Goal: Task Accomplishment & Management: Use online tool/utility

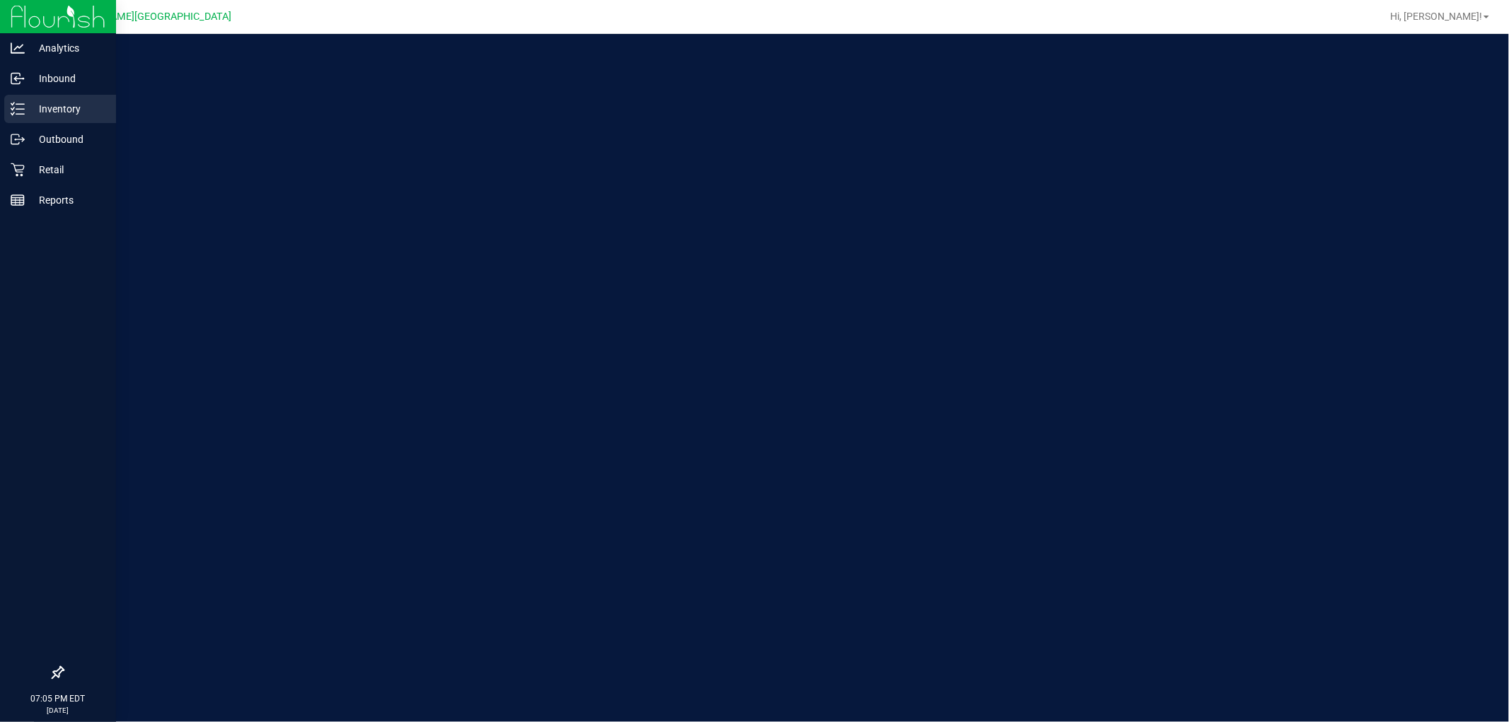
click at [44, 111] on p "Inventory" at bounding box center [67, 108] width 85 height 17
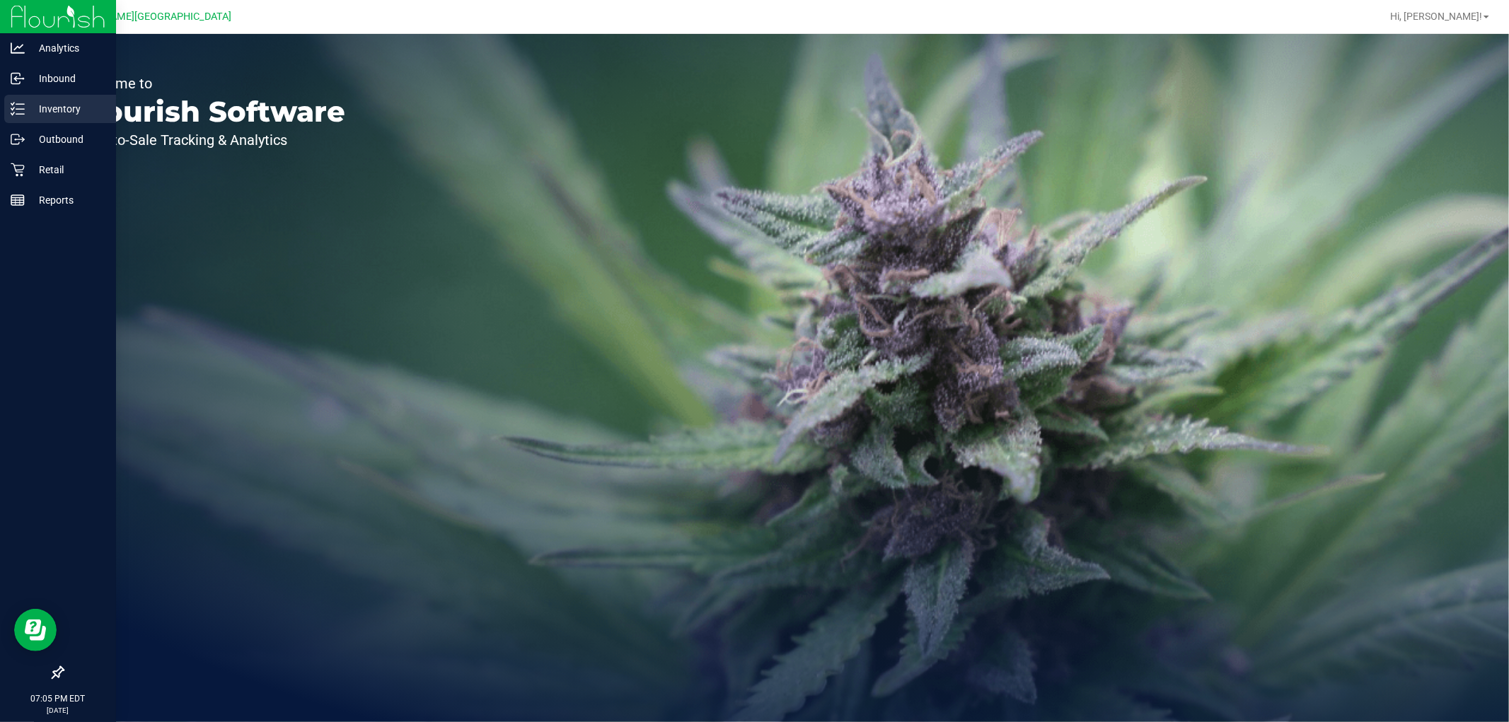
click at [44, 111] on p "Inventory" at bounding box center [67, 108] width 85 height 17
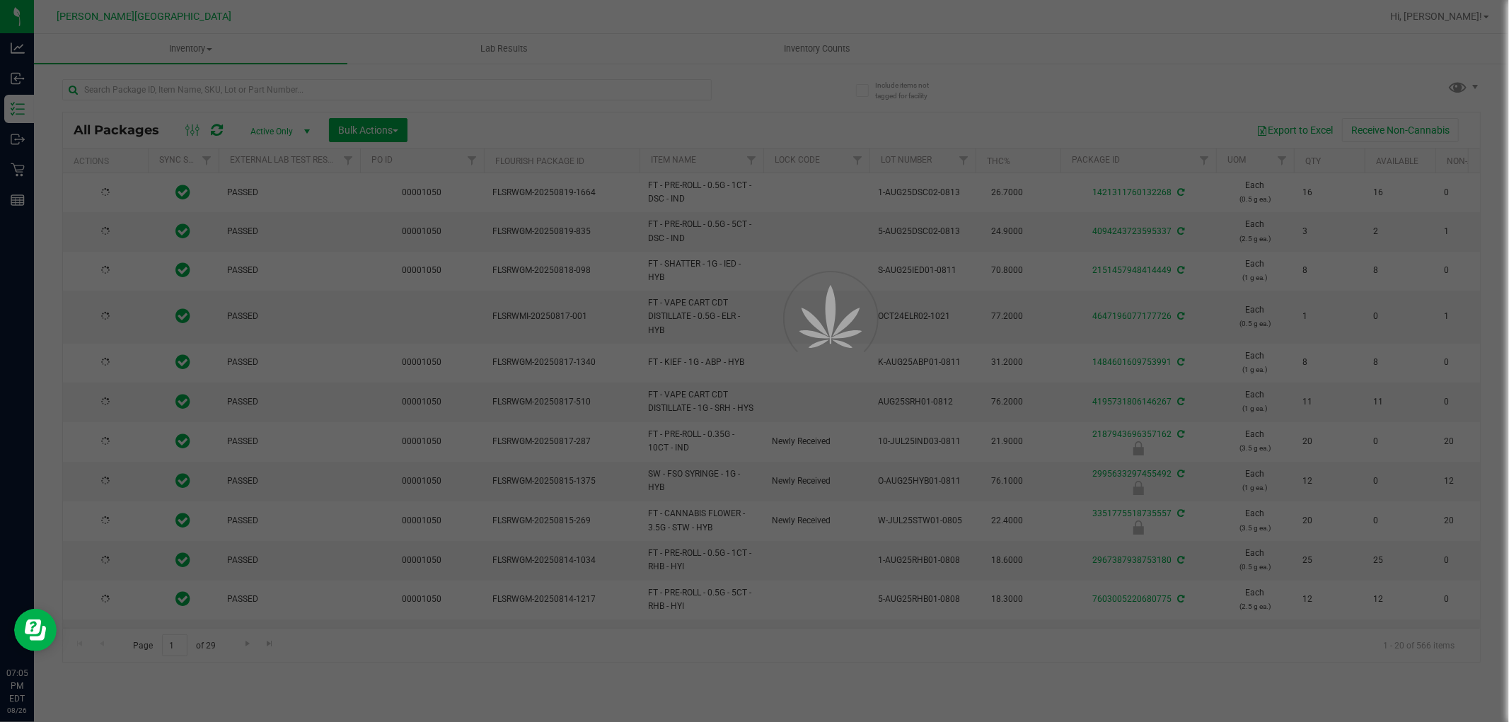
click at [263, 90] on div at bounding box center [754, 361] width 1509 height 722
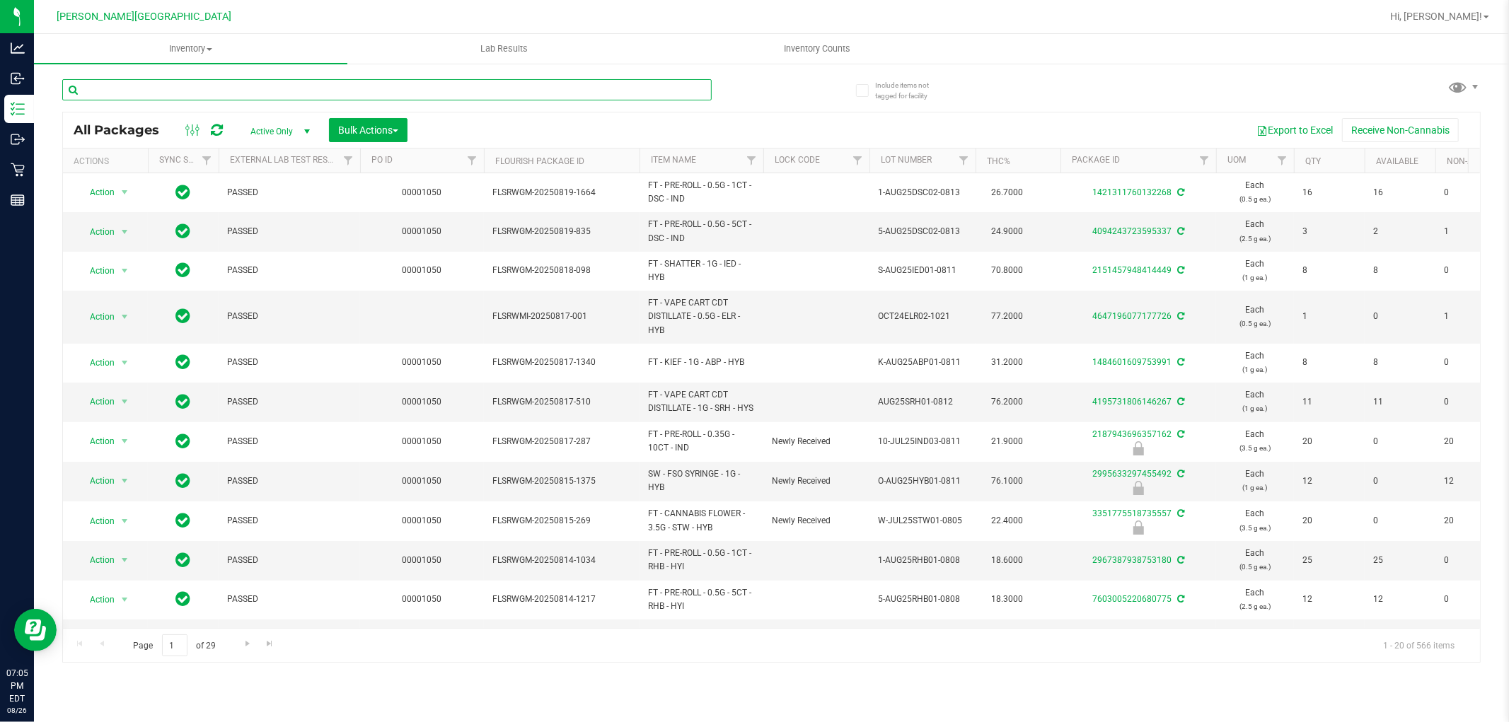
click at [263, 90] on input "text" at bounding box center [387, 89] width 650 height 21
type input "hash"
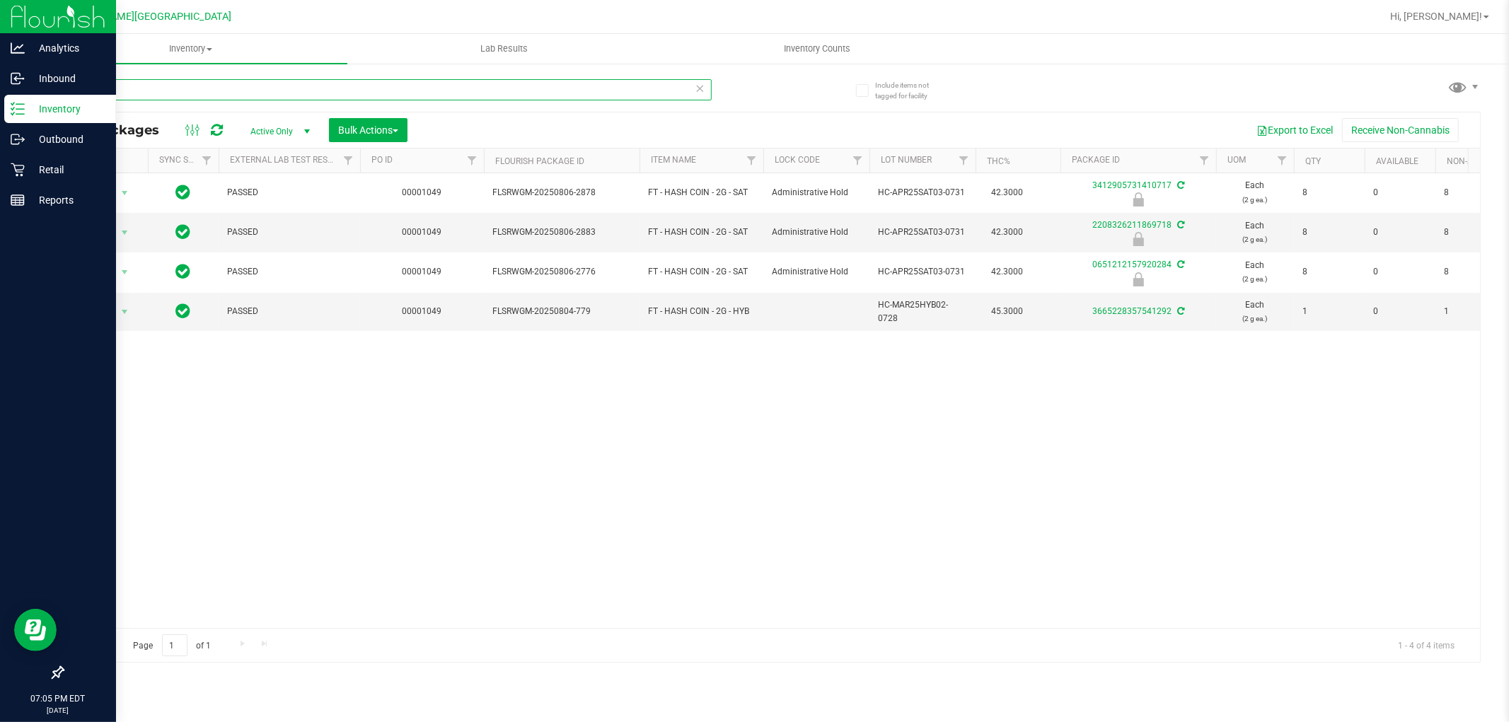
drag, startPoint x: 125, startPoint y: 85, endPoint x: 0, endPoint y: 100, distance: 126.2
click at [0, 104] on div "Analytics Inbound Inventory Outbound Retail Reports 07:05 PM EDT 08/26/2025 08/…" at bounding box center [754, 361] width 1509 height 722
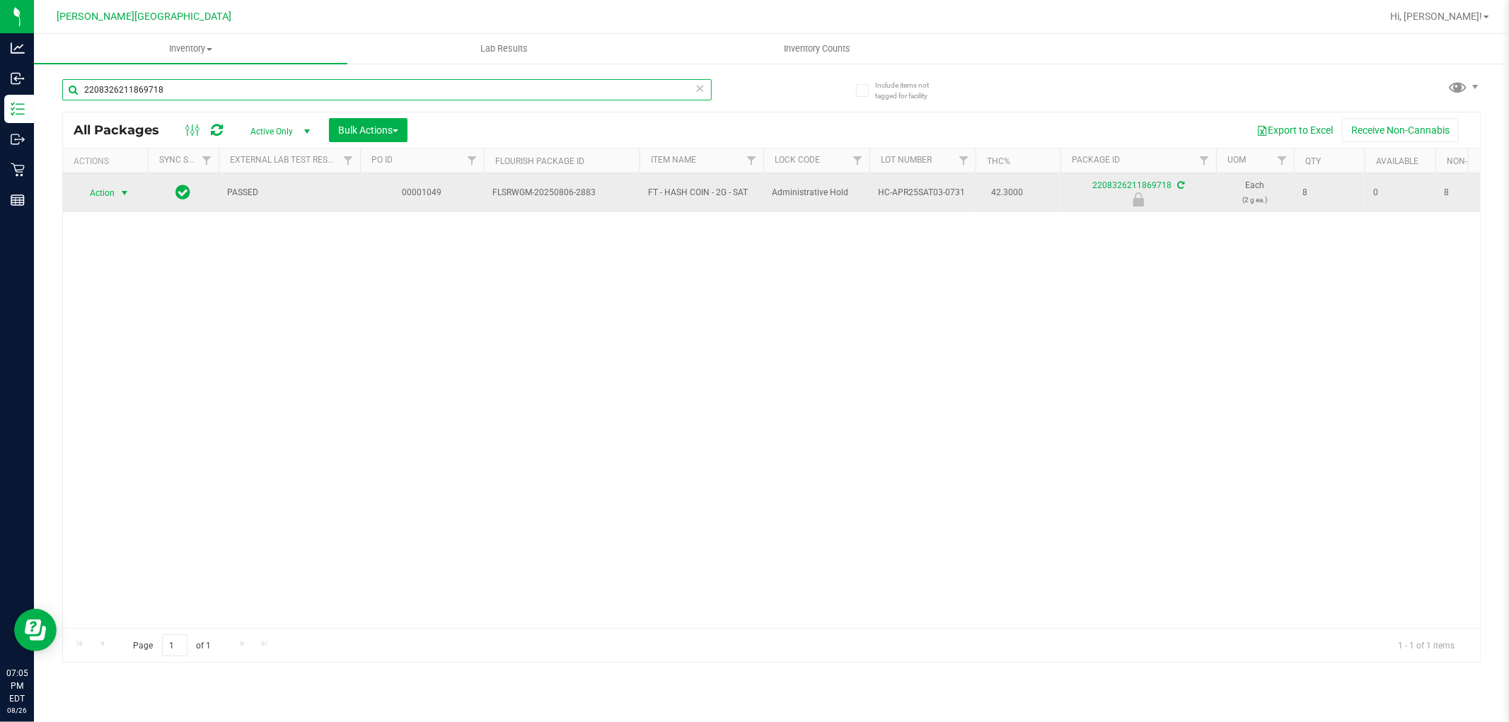
type input "2208326211869718"
click at [121, 191] on span "select" at bounding box center [124, 193] width 11 height 11
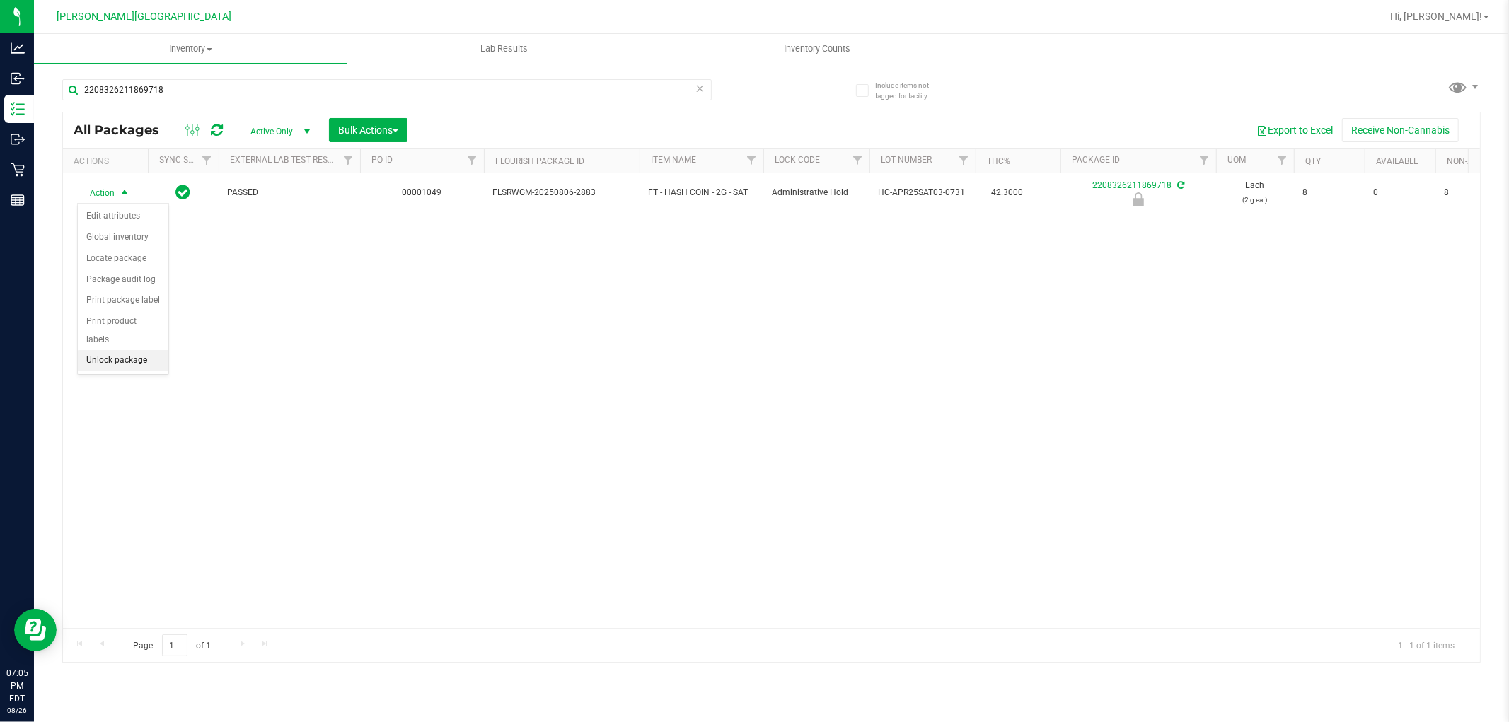
click at [115, 358] on li "Unlock package" at bounding box center [123, 360] width 91 height 21
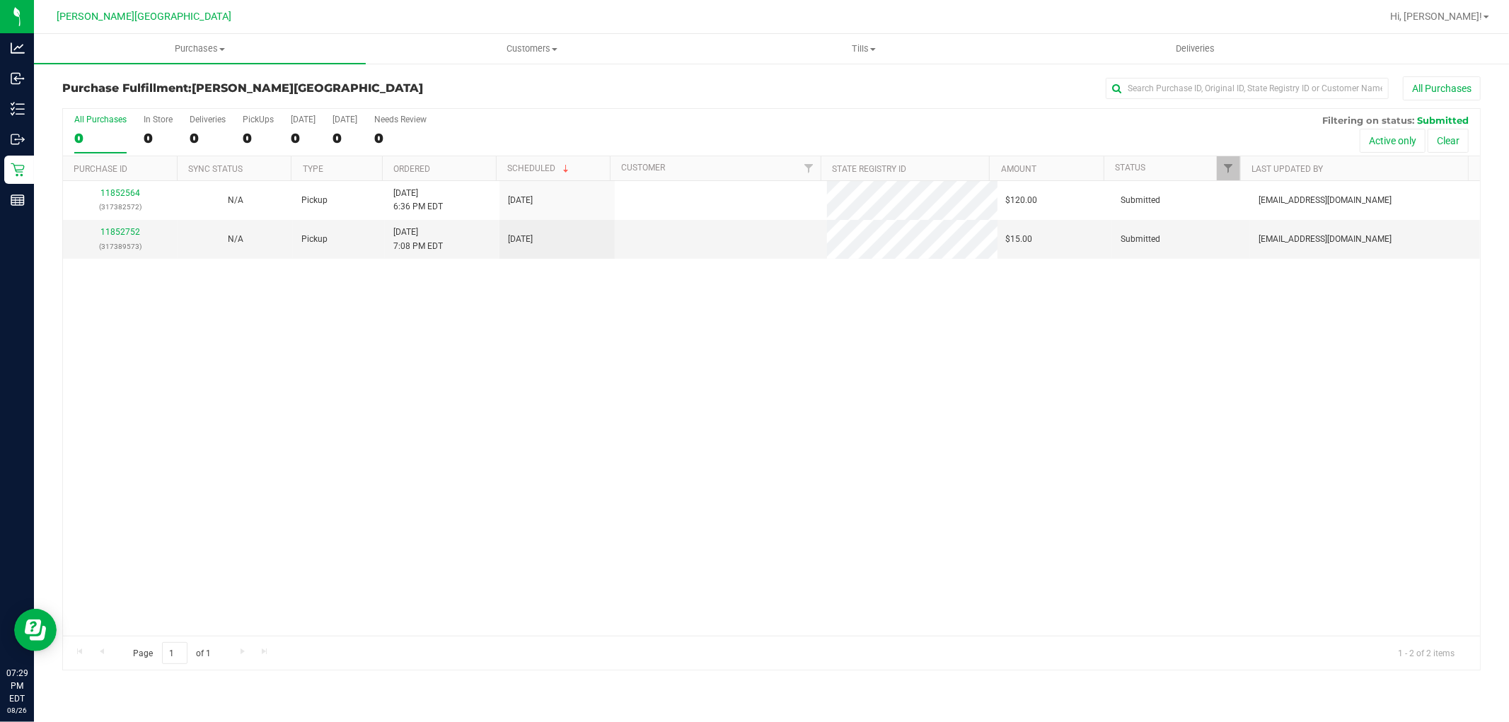
click at [136, 236] on link "11852752" at bounding box center [120, 232] width 40 height 10
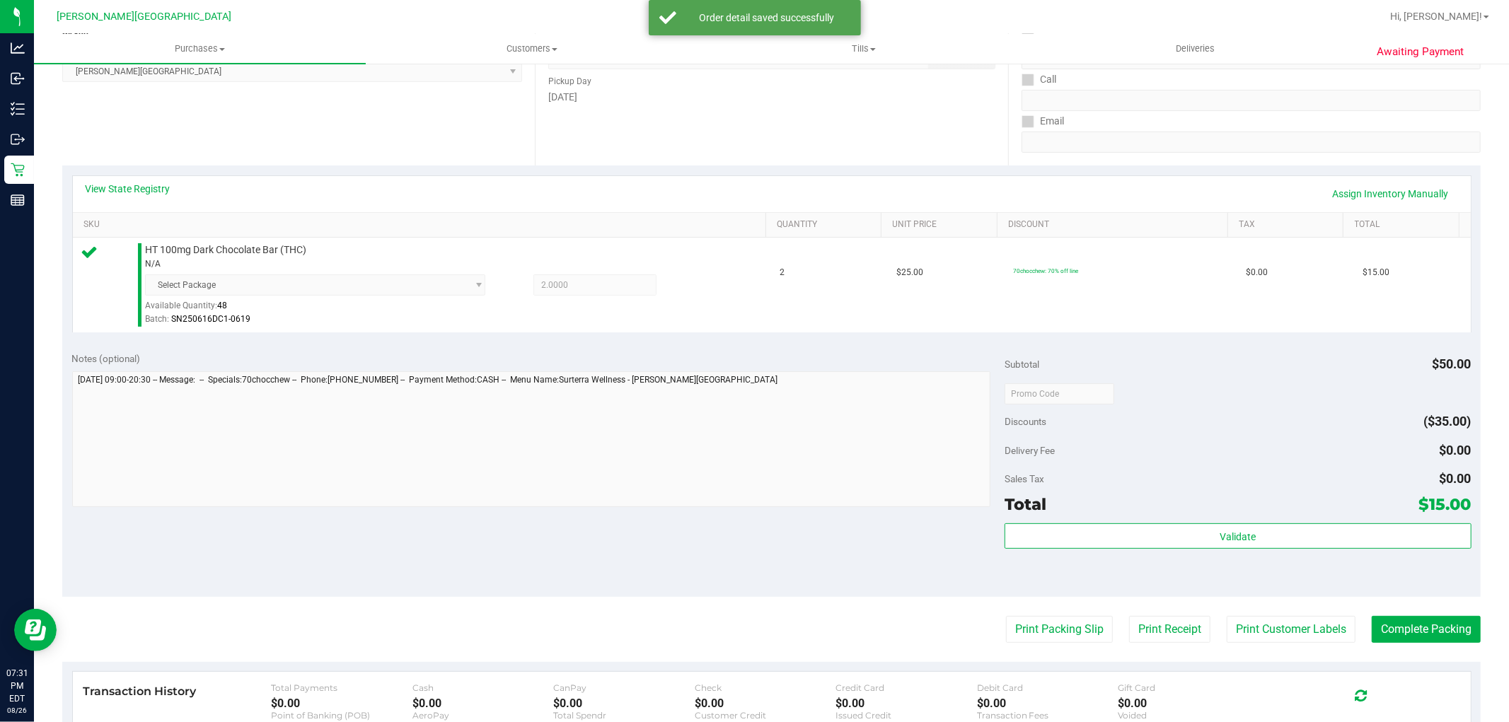
scroll to position [236, 0]
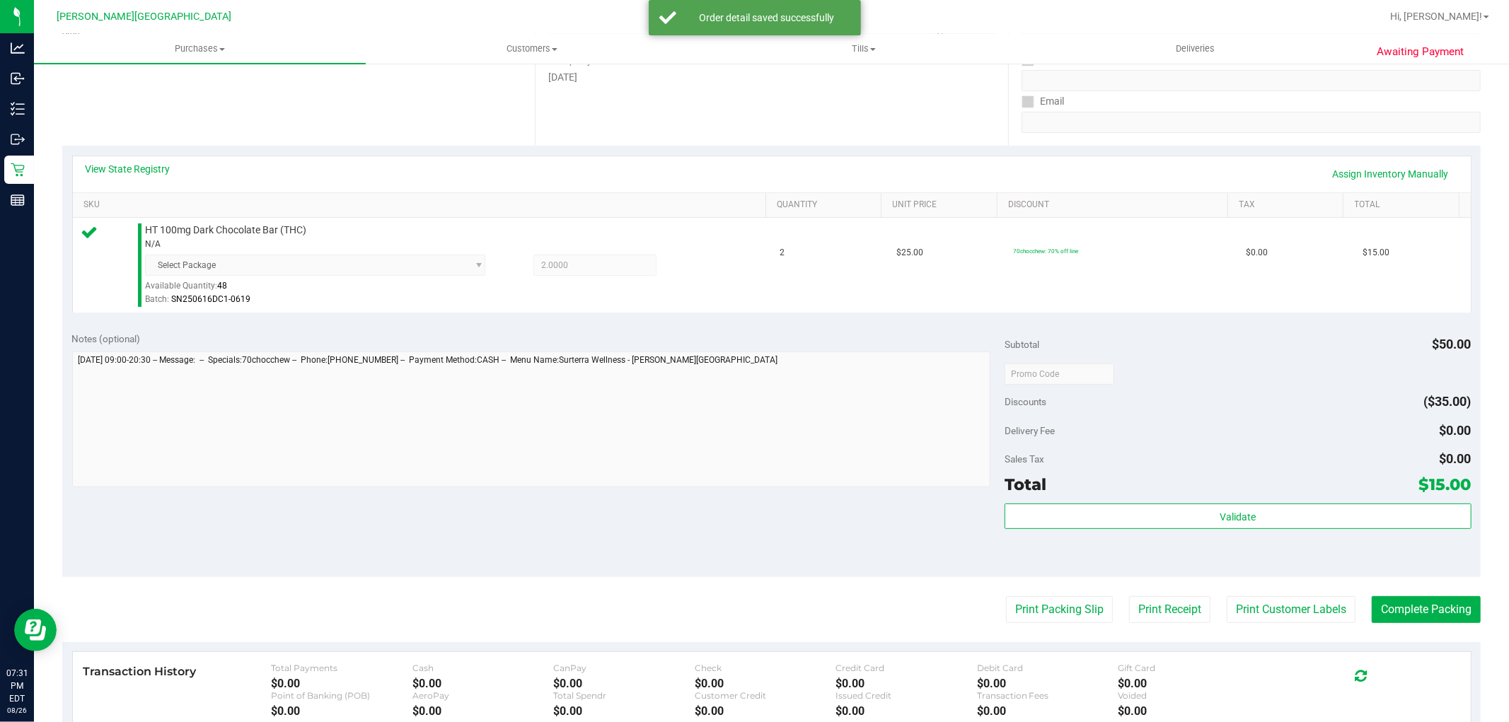
click at [1270, 533] on div "Validate" at bounding box center [1238, 536] width 466 height 64
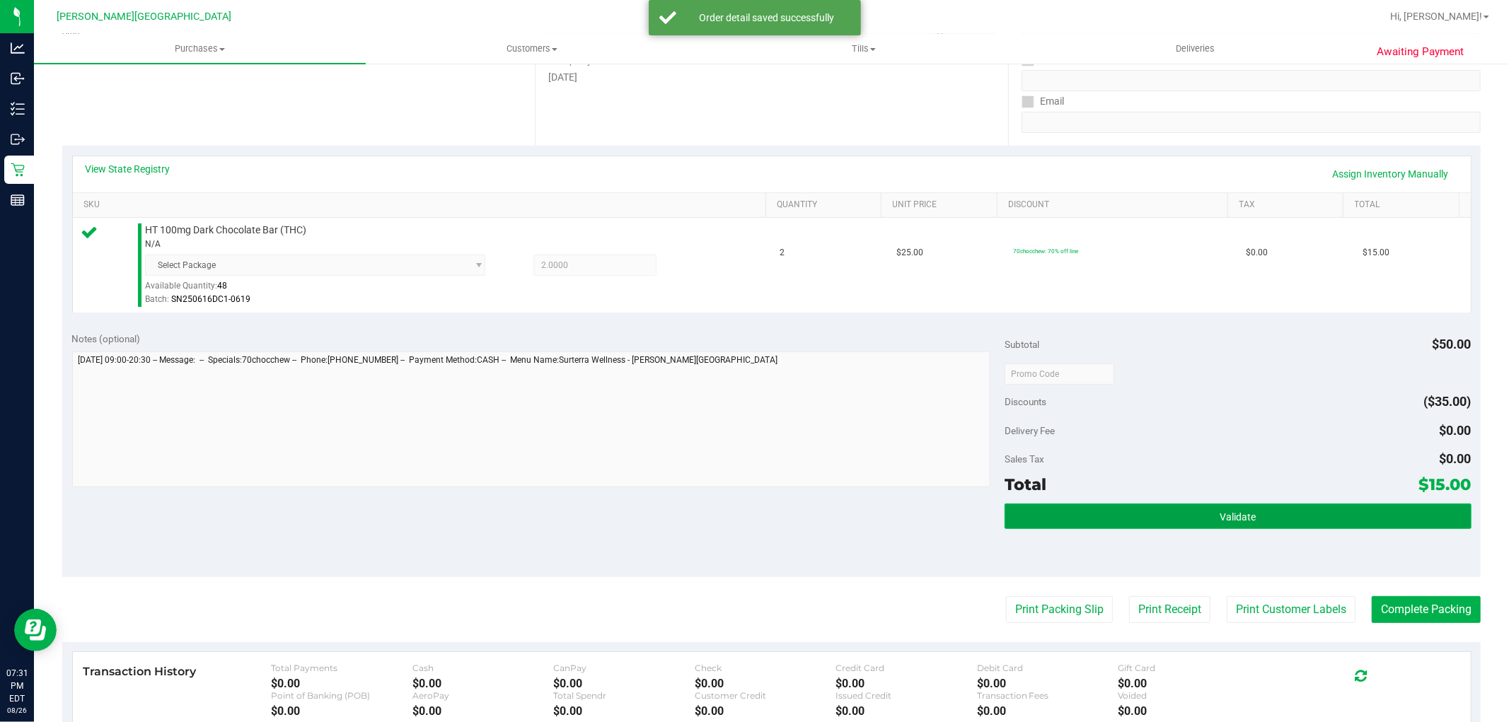
click at [1284, 515] on button "Validate" at bounding box center [1238, 516] width 466 height 25
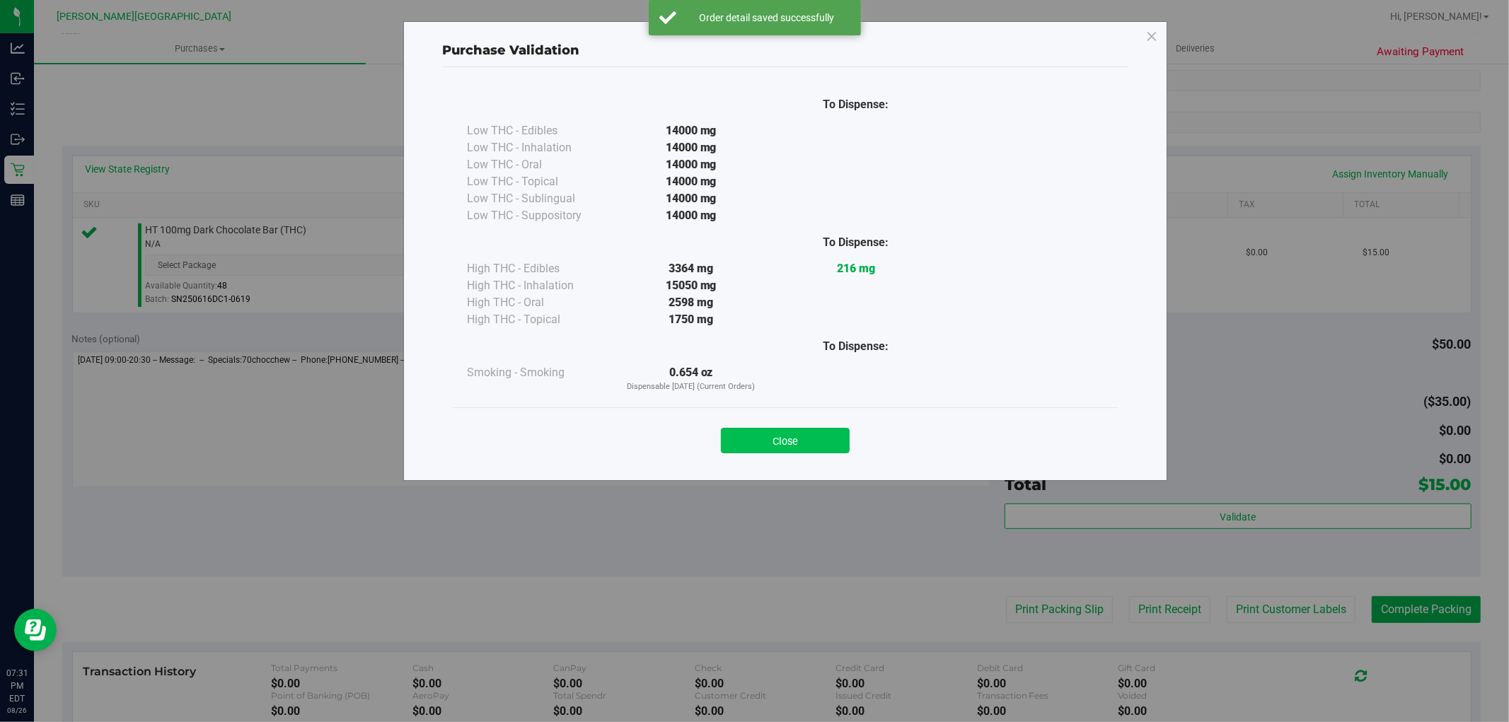
click at [807, 437] on button "Close" at bounding box center [785, 440] width 129 height 25
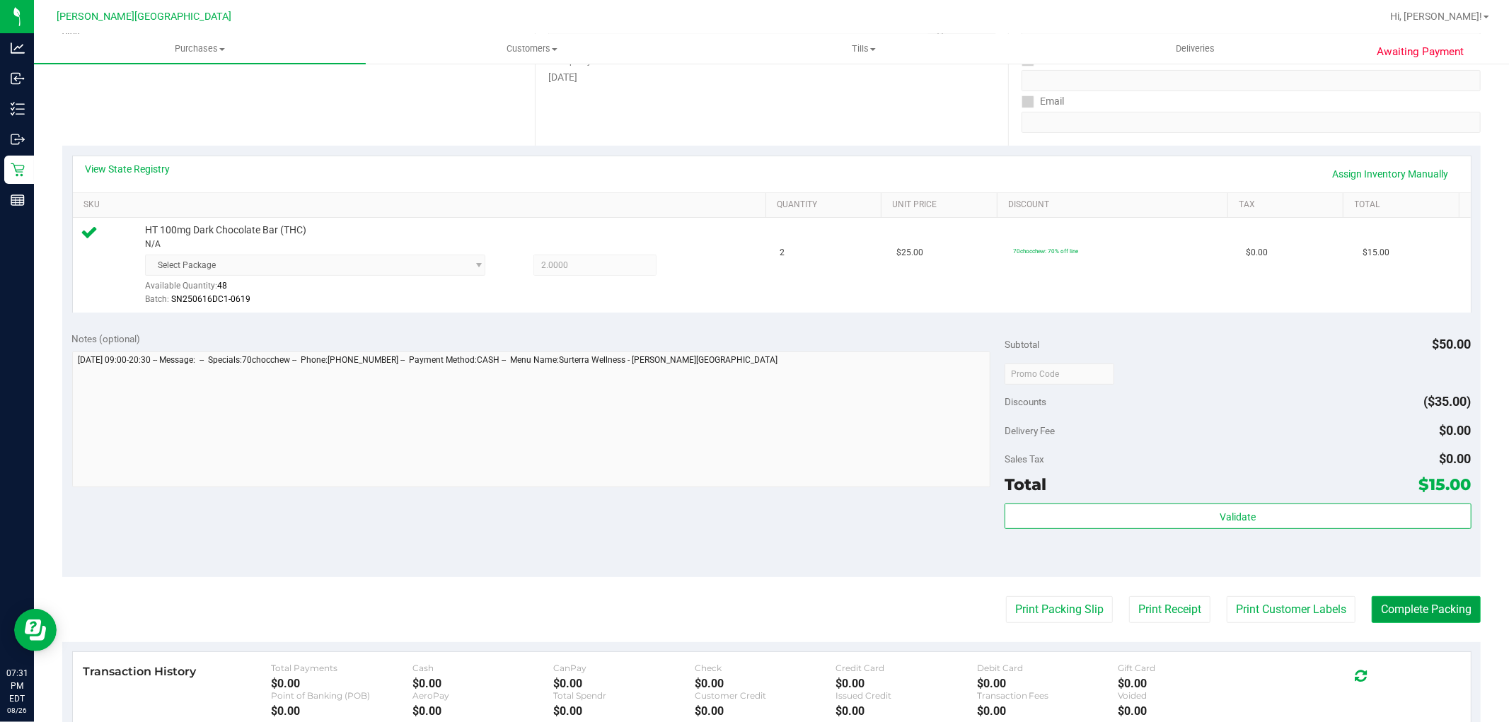
click at [1406, 597] on button "Complete Packing" at bounding box center [1426, 609] width 109 height 27
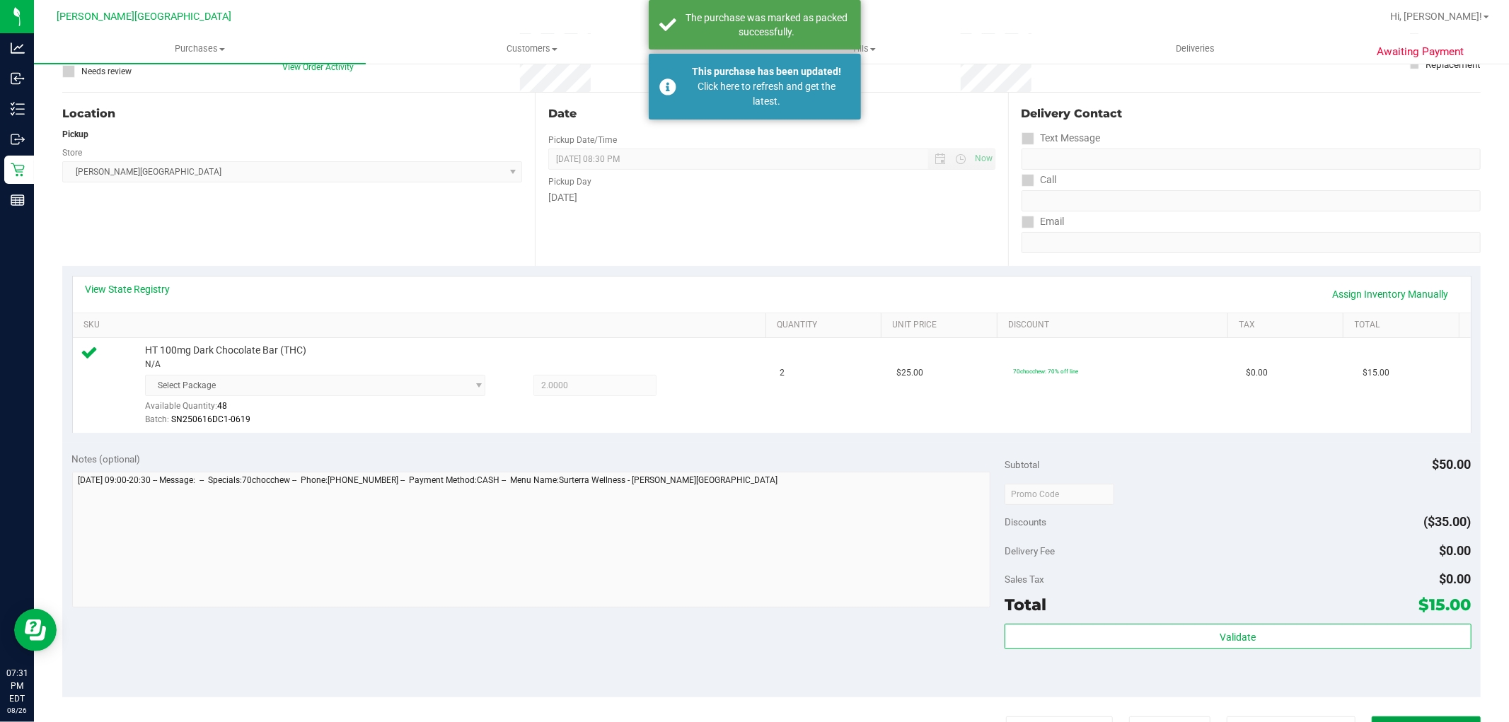
scroll to position [0, 0]
